Goal: Task Accomplishment & Management: Use online tool/utility

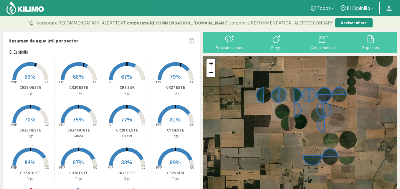
click at [130, 68] on rect at bounding box center [126, 80] width 47 height 47
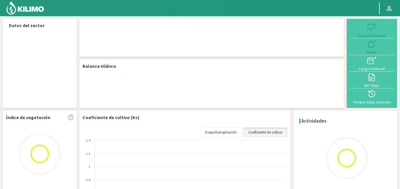
select select "14: Object"
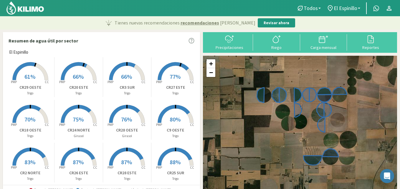
click at [127, 67] on rect at bounding box center [126, 80] width 47 height 47
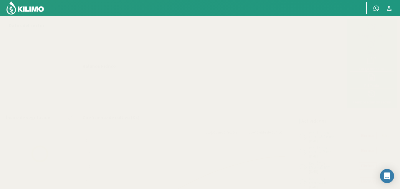
select select "14: Object"
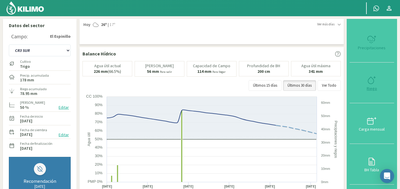
type input "19.57"
click at [372, 80] on icon at bounding box center [371, 79] width 9 height 9
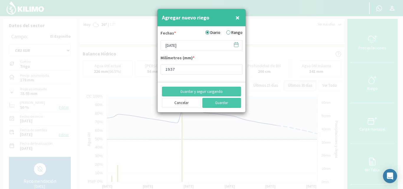
click at [228, 32] on label "Rango" at bounding box center [234, 32] width 16 height 6
click at [0, 0] on input "Rango" at bounding box center [0, 0] width 0 height 0
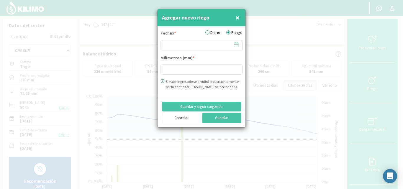
click at [236, 43] on icon at bounding box center [236, 45] width 6 height 6
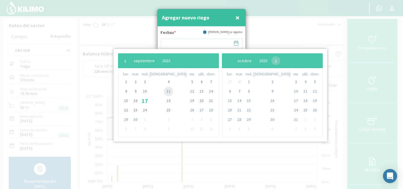
click at [164, 93] on span "11" at bounding box center [168, 91] width 9 height 9
click at [206, 92] on span "14" at bounding box center [210, 91] width 9 height 9
type input "11/09/2025 - 14/09/2025"
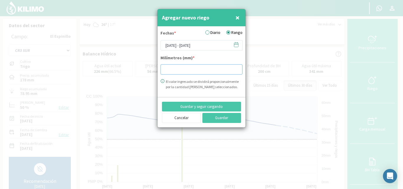
click at [174, 68] on input "number" at bounding box center [201, 69] width 82 height 10
type input "30.10"
click at [221, 119] on button "Guardar" at bounding box center [221, 118] width 39 height 10
